Goal: Task Accomplishment & Management: Use online tool/utility

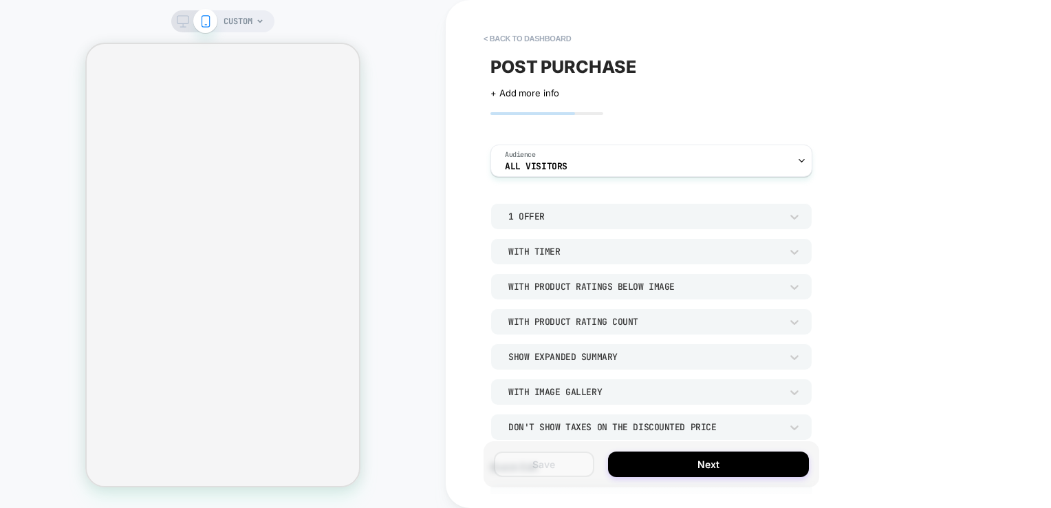
click at [422, 56] on div "CUSTOM" at bounding box center [223, 254] width 446 height 480
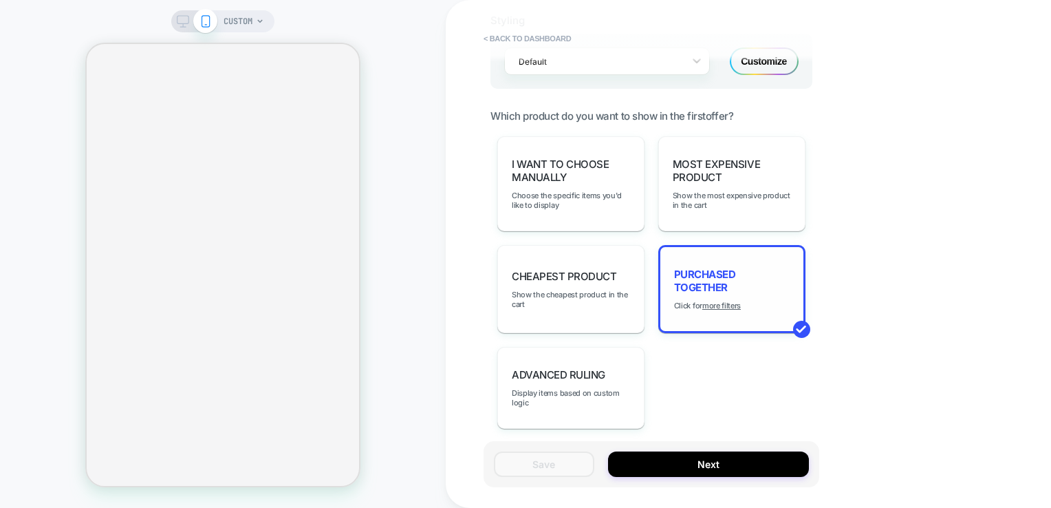
scroll to position [963, 0]
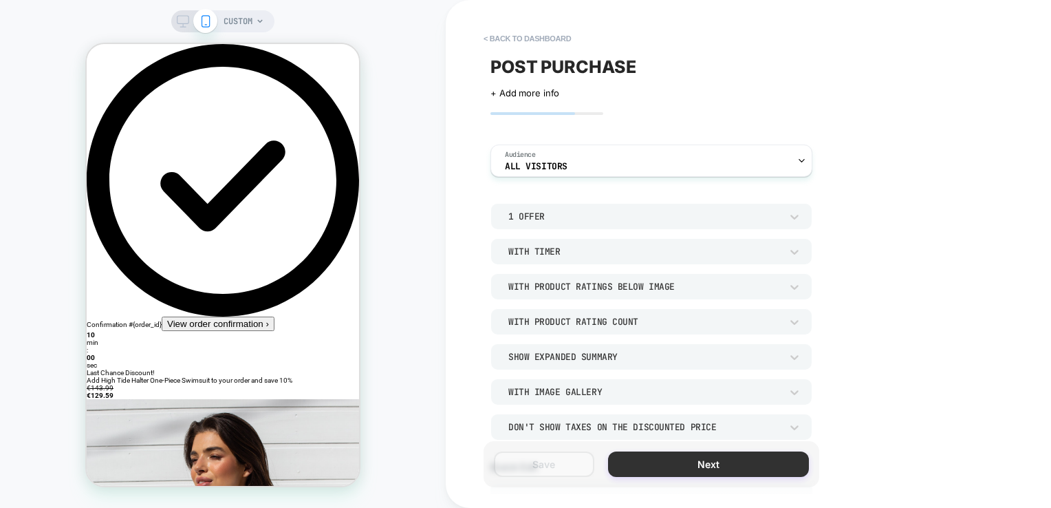
click at [750, 473] on button "Next" at bounding box center [708, 463] width 201 height 25
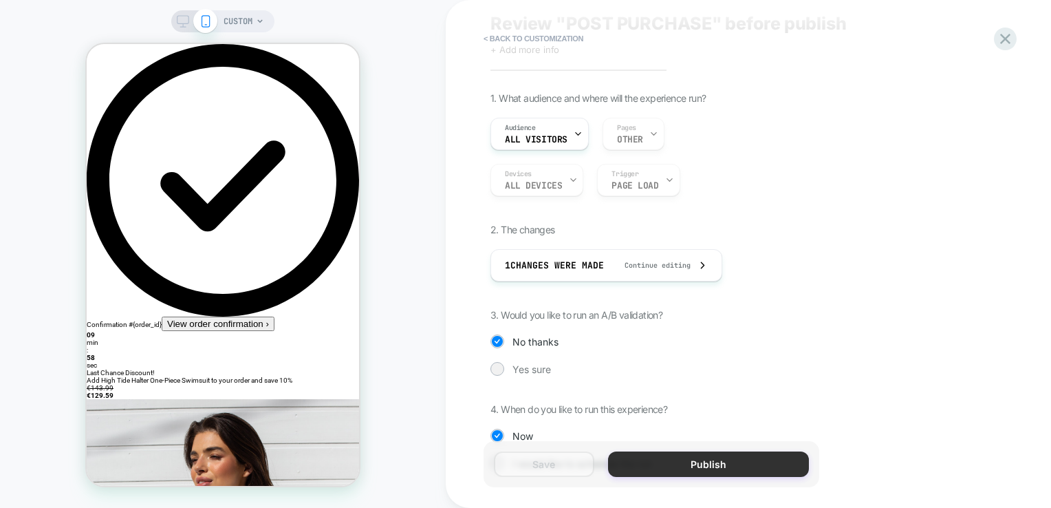
scroll to position [94, 0]
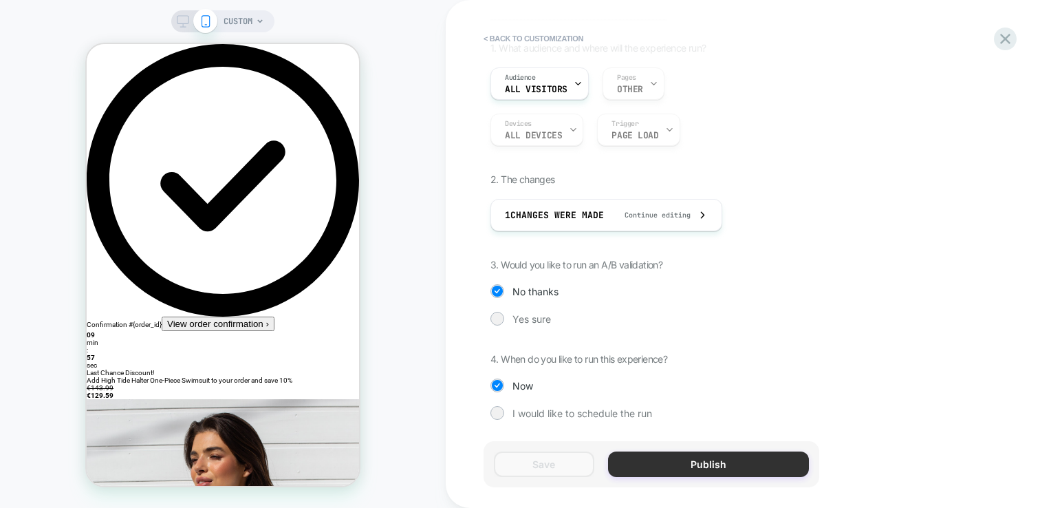
click at [713, 459] on button "Publish" at bounding box center [708, 463] width 201 height 25
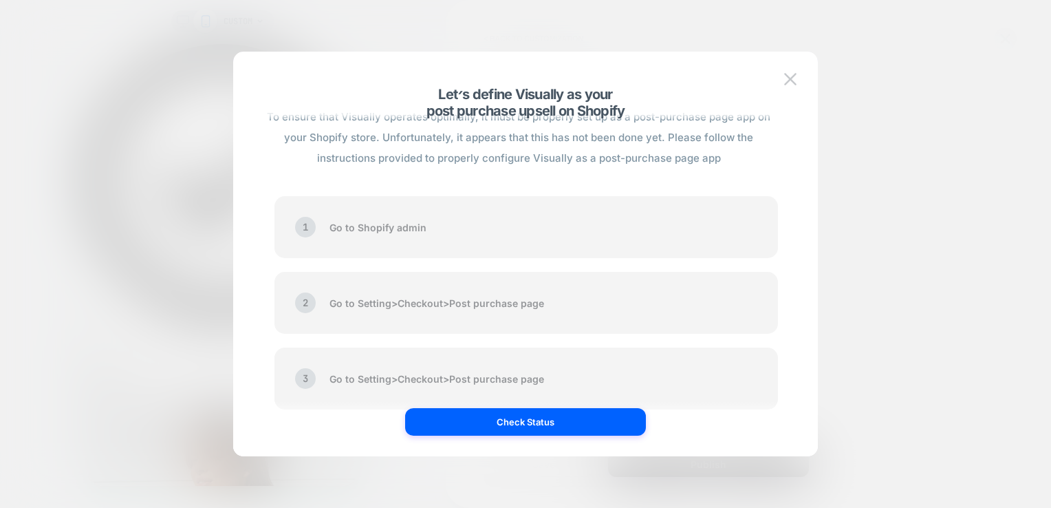
scroll to position [63, 0]
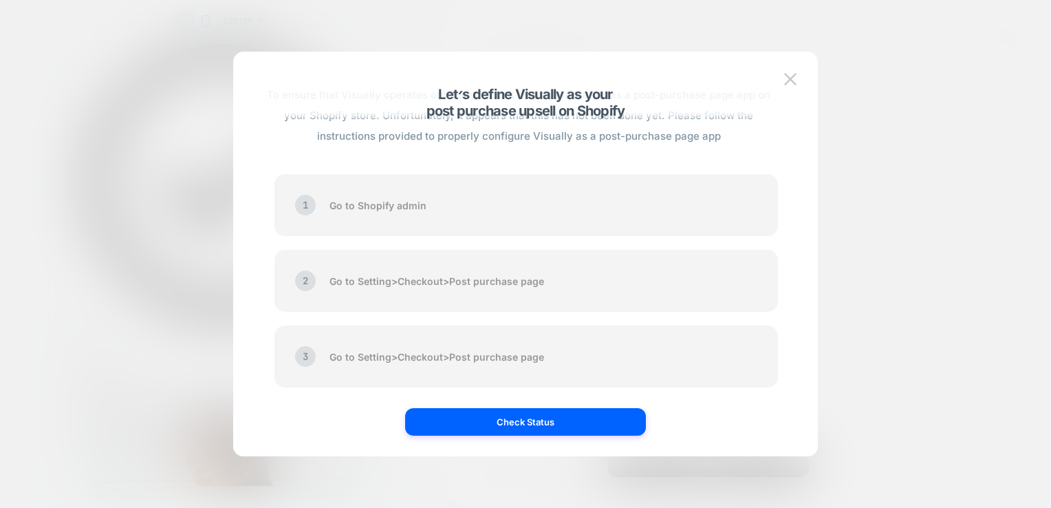
click at [898, 230] on div at bounding box center [525, 254] width 1051 height 508
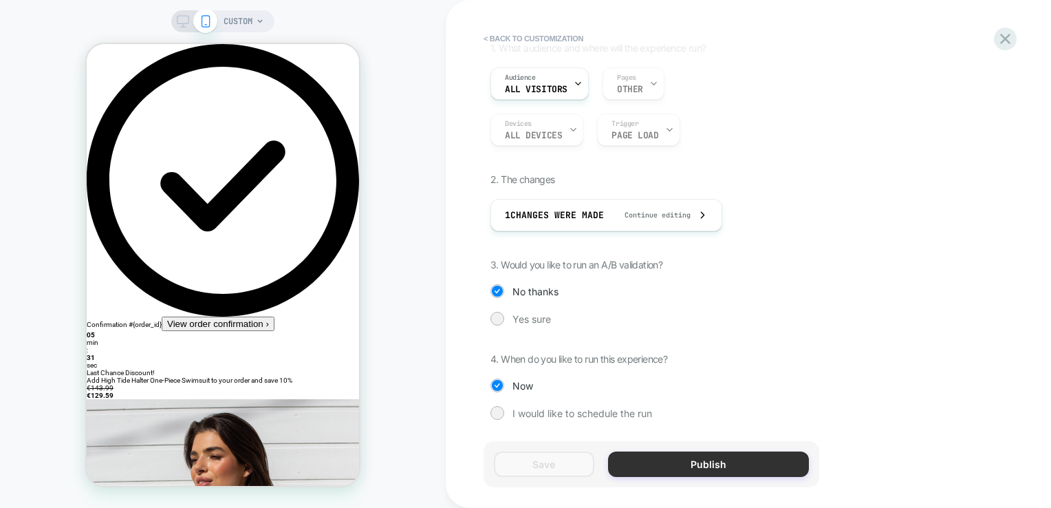
click at [741, 468] on button "Publish" at bounding box center [708, 463] width 201 height 25
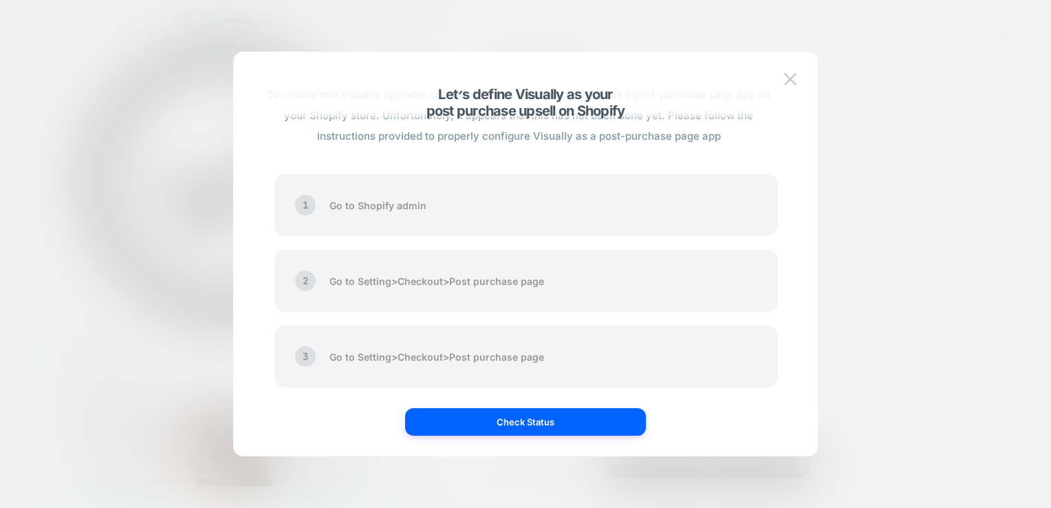
drag, startPoint x: 424, startPoint y: 352, endPoint x: 438, endPoint y: 214, distance: 139.0
click at [522, 330] on div "3 Go to Setting > Checkout > Post purchase page" at bounding box center [525, 356] width 503 height 62
click at [540, 417] on button "Check Status" at bounding box center [525, 422] width 241 height 28
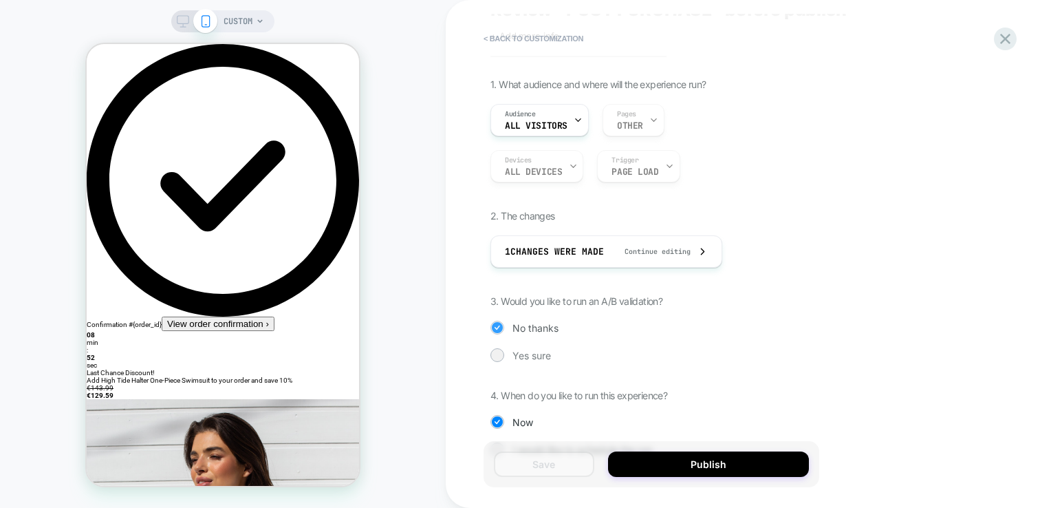
scroll to position [94, 0]
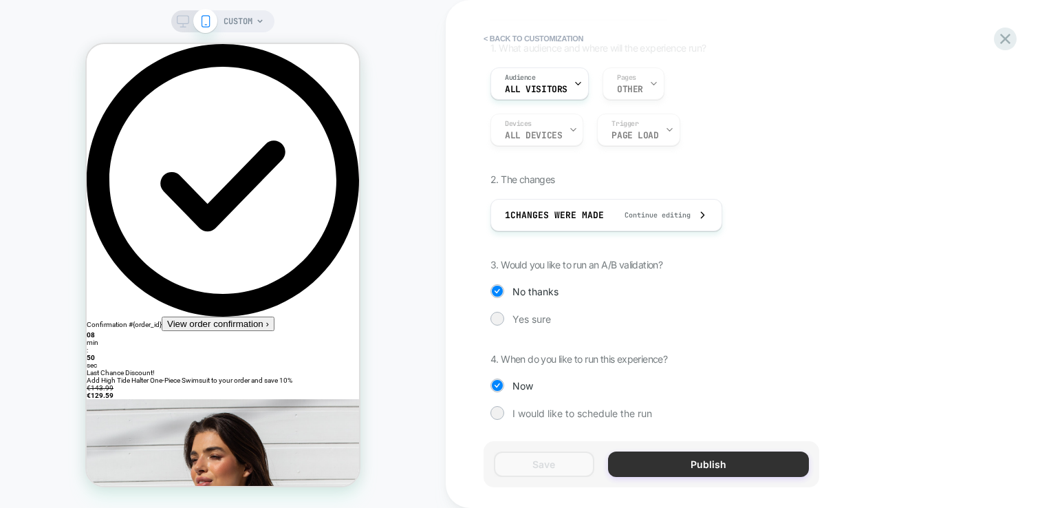
click at [710, 468] on button "Publish" at bounding box center [708, 463] width 201 height 25
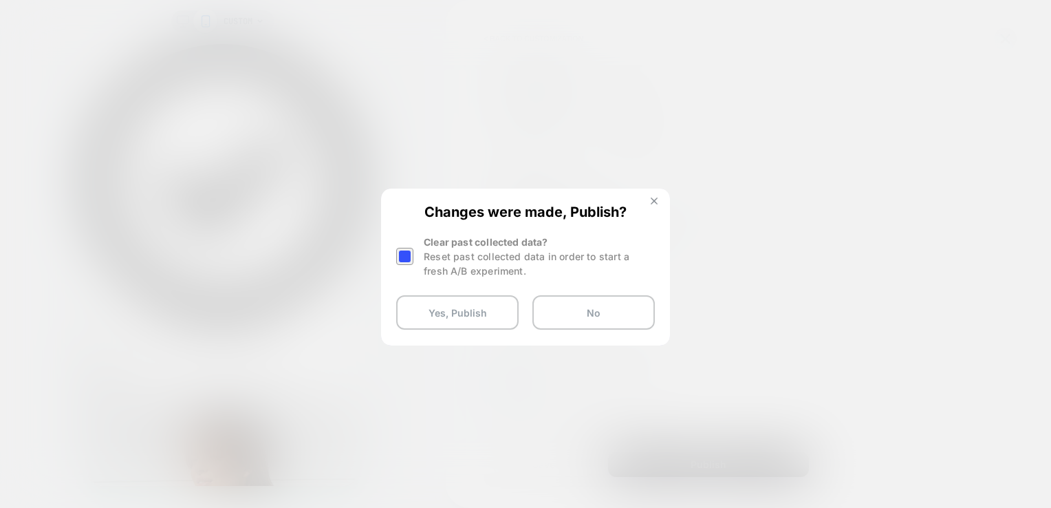
click at [654, 202] on img at bounding box center [654, 200] width 7 height 7
